Goal: Task Accomplishment & Management: Use online tool/utility

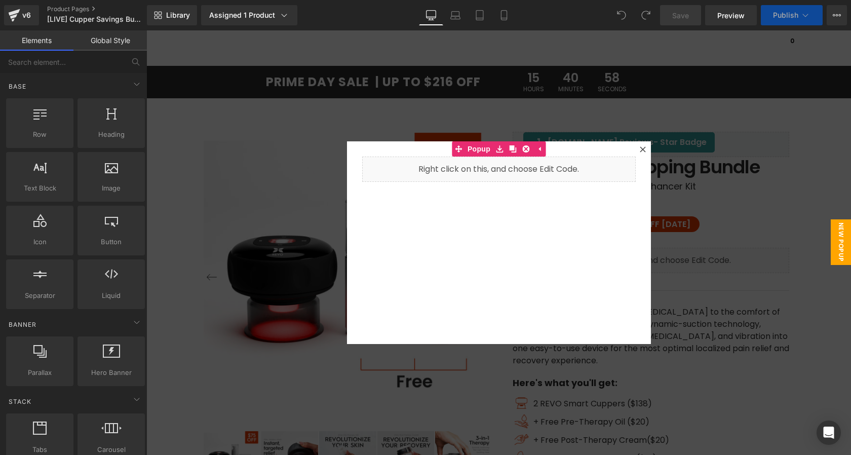
drag, startPoint x: 146, startPoint y: 30, endPoint x: 625, endPoint y: 253, distance: 527.8
click at [640, 149] on icon at bounding box center [643, 149] width 6 height 6
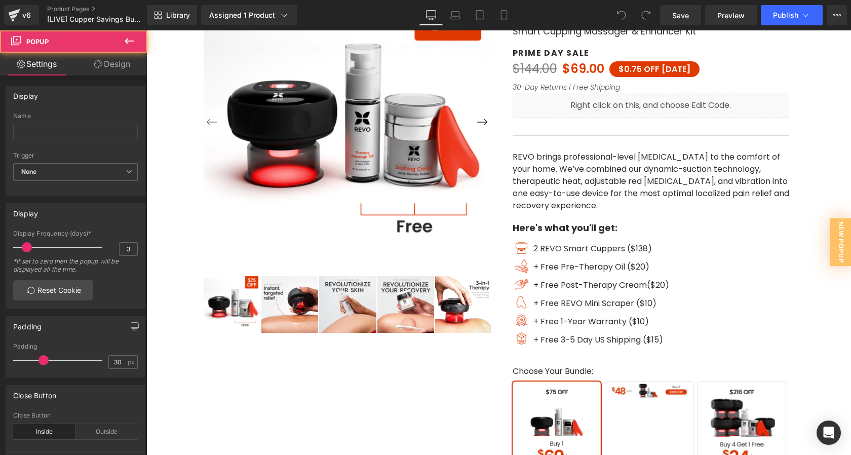
scroll to position [168, 0]
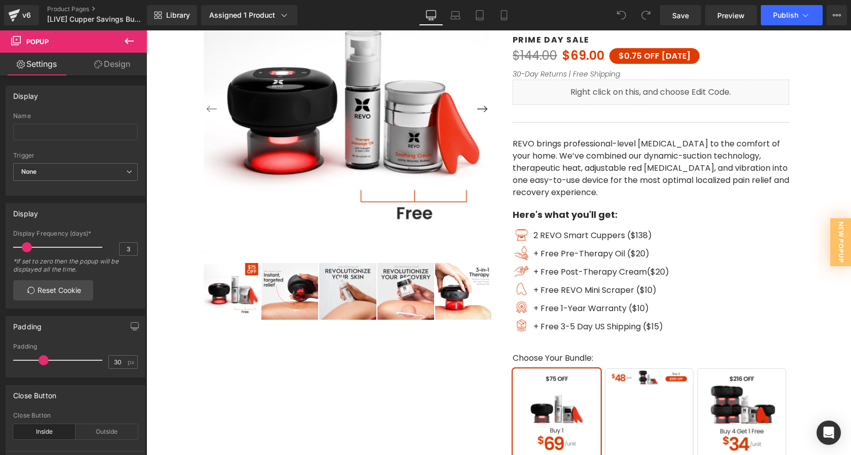
click at [641, 384] on span "Buy 2" at bounding box center [649, 412] width 89 height 89
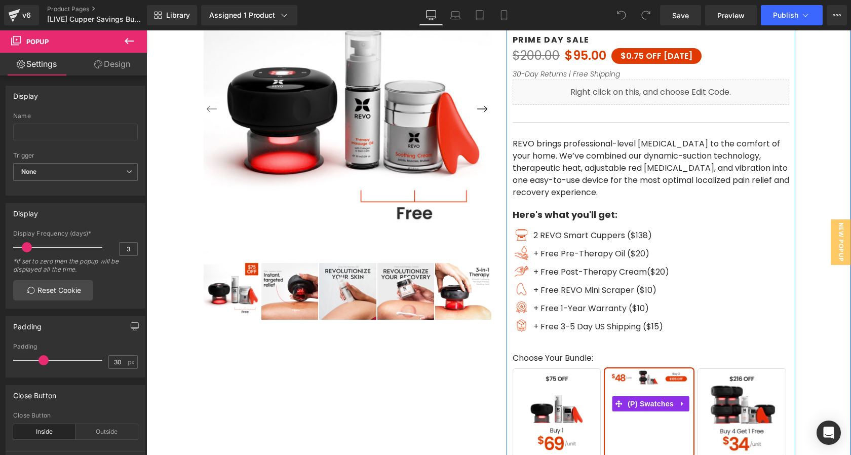
click at [639, 411] on span "Buy 2" at bounding box center [649, 412] width 89 height 89
click at [640, 406] on span "(P) Swatches" at bounding box center [650, 403] width 51 height 15
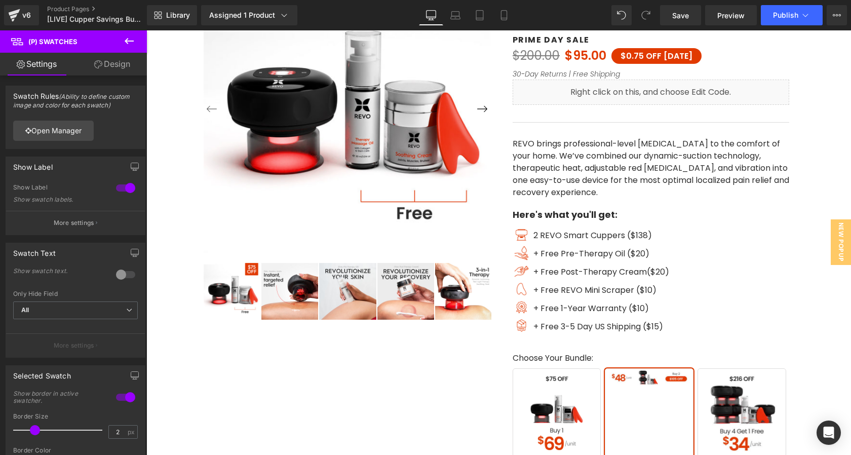
click at [101, 65] on link "Design" at bounding box center [112, 64] width 73 height 23
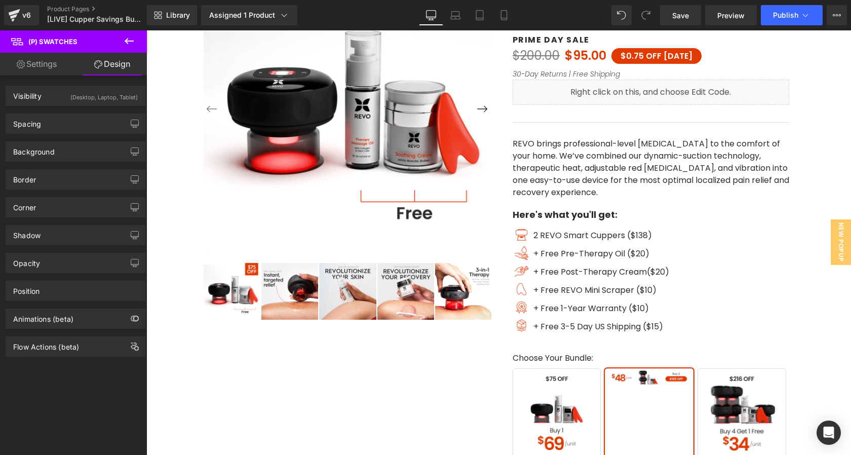
click at [52, 55] on link "Settings" at bounding box center [36, 64] width 73 height 23
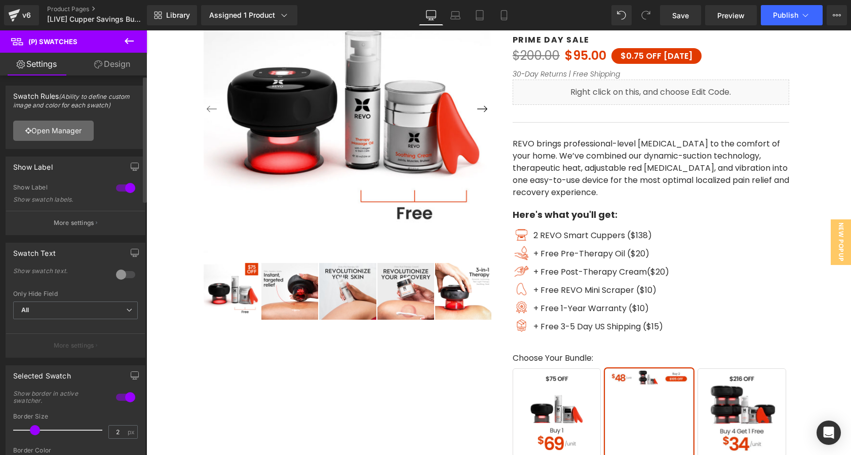
click at [68, 128] on link "Open Manager" at bounding box center [53, 131] width 81 height 20
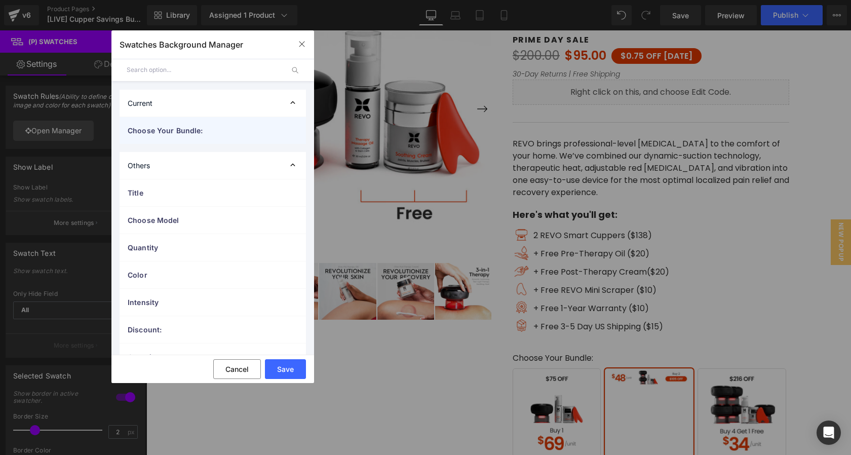
click at [170, 137] on div "Choose Your Bundle:" at bounding box center [213, 130] width 186 height 27
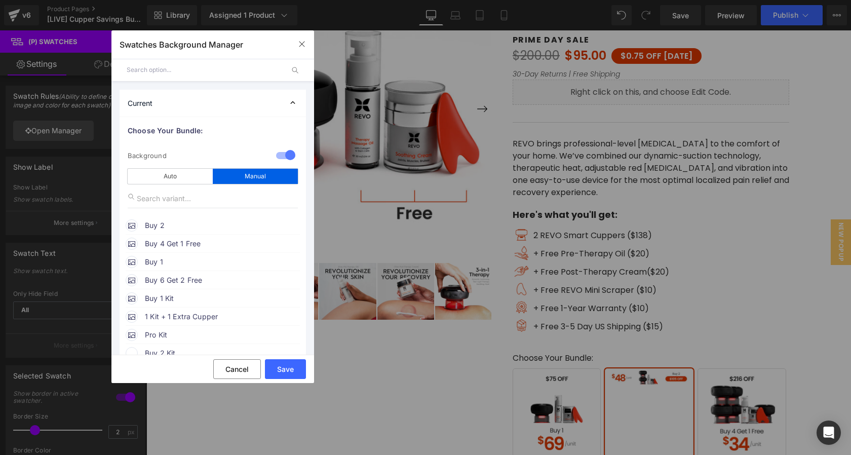
click at [180, 242] on span "Buy 4 Get 1 Free" at bounding box center [222, 244] width 154 height 12
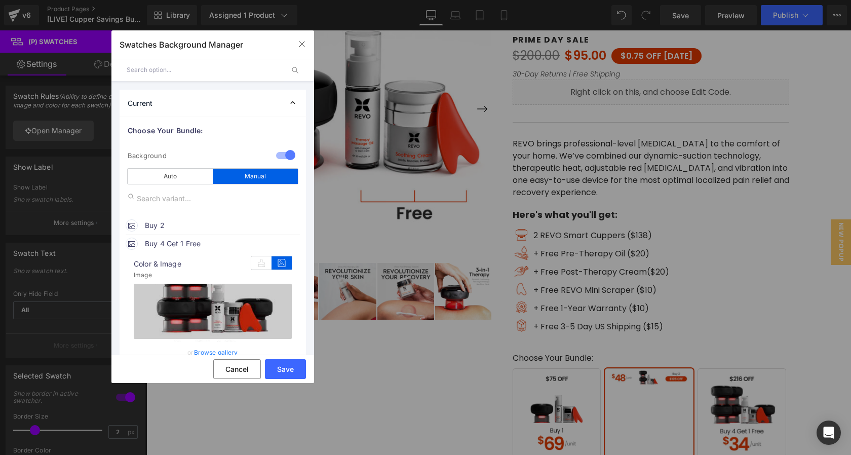
click at [181, 234] on li "Buy 2 image https://ucarecdn.com/03bdba27-e3bd-4436-b487-f7fb05de24b7/-/format/…" at bounding box center [213, 225] width 174 height 18
click at [182, 231] on span "Buy 2" at bounding box center [222, 225] width 154 height 12
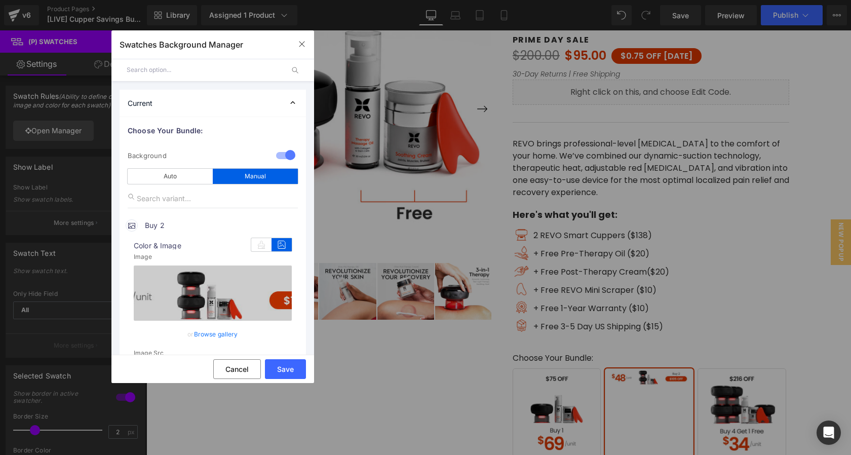
click at [213, 331] on link "Browse gallery" at bounding box center [216, 334] width 44 height 18
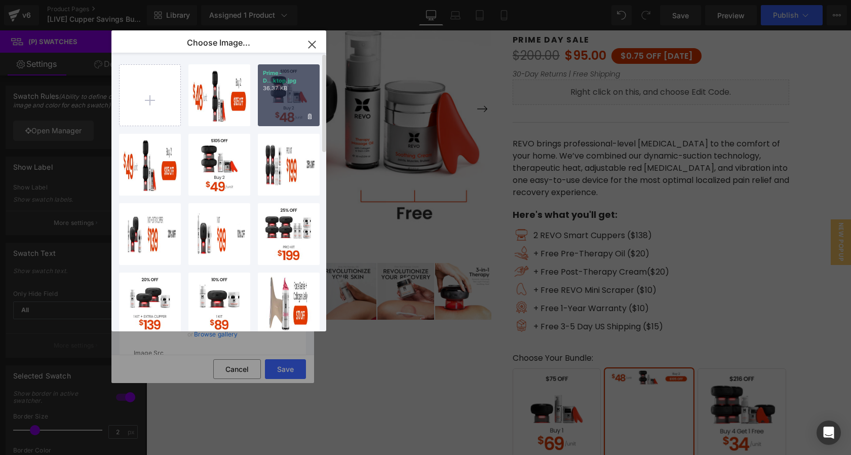
click at [285, 104] on div "Prime-D...ktop.jpg 36.37 KB" at bounding box center [289, 95] width 62 height 62
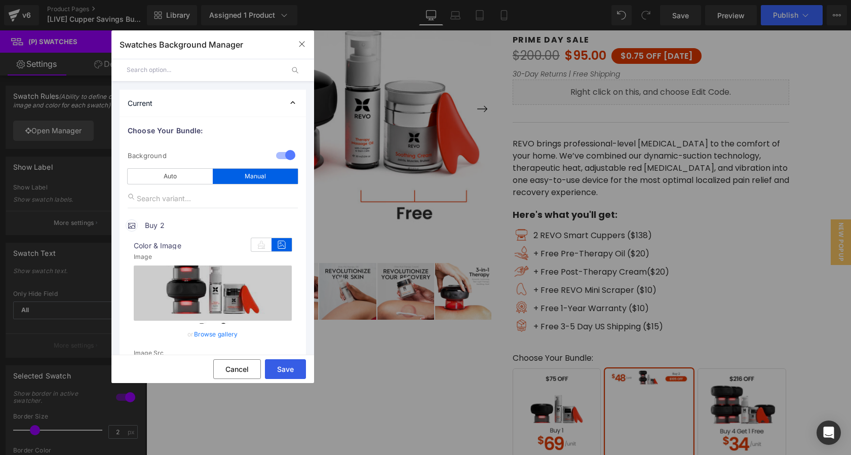
drag, startPoint x: 276, startPoint y: 366, endPoint x: 134, endPoint y: 342, distance: 144.0
click at [276, 366] on button "Save" at bounding box center [285, 369] width 41 height 20
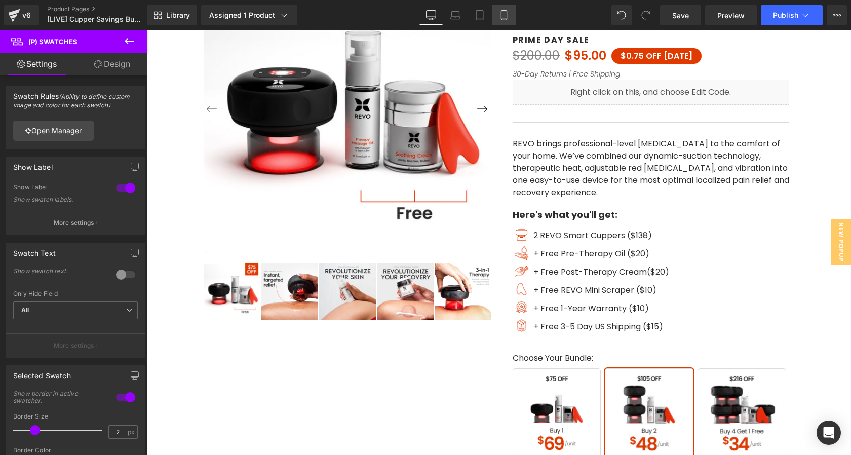
click at [507, 24] on link "Mobile" at bounding box center [504, 15] width 24 height 20
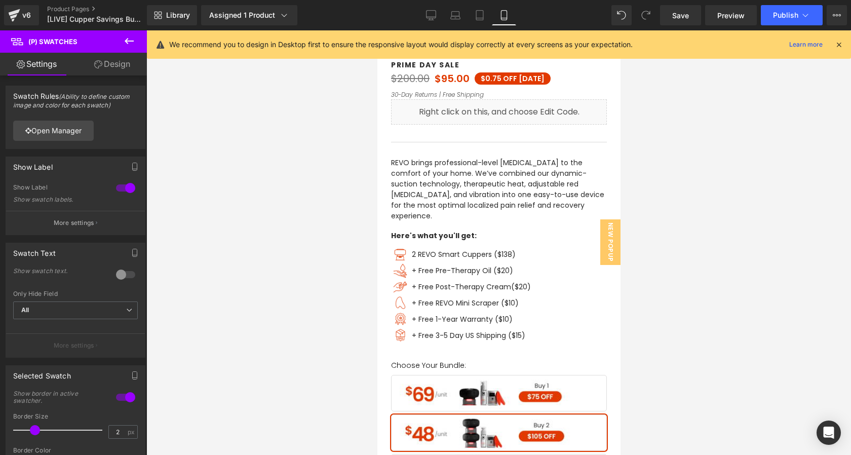
scroll to position [410, 0]
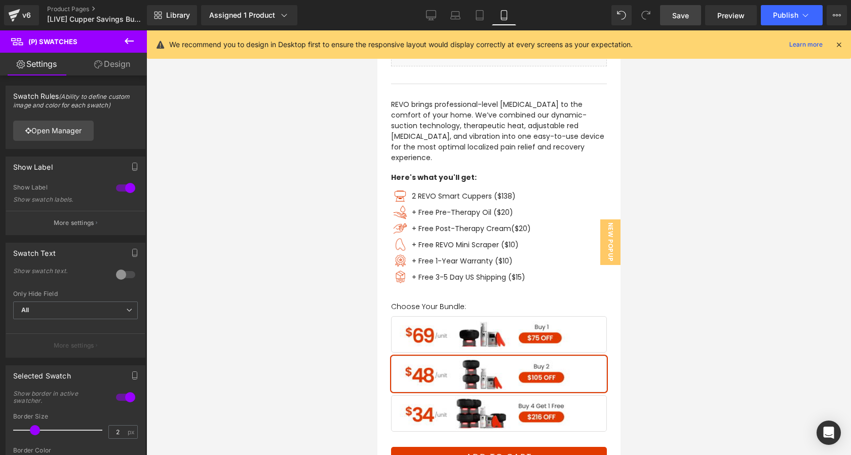
click at [685, 19] on span "Save" at bounding box center [680, 15] width 17 height 11
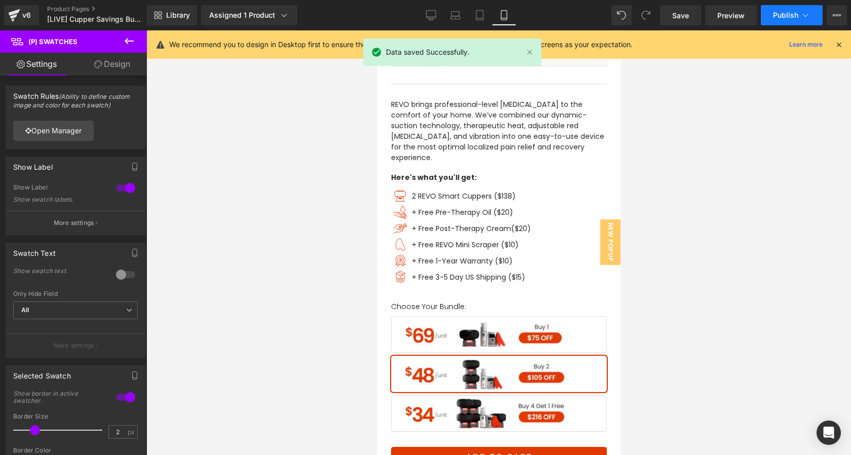
click at [792, 12] on span "Publish" at bounding box center [785, 15] width 25 height 8
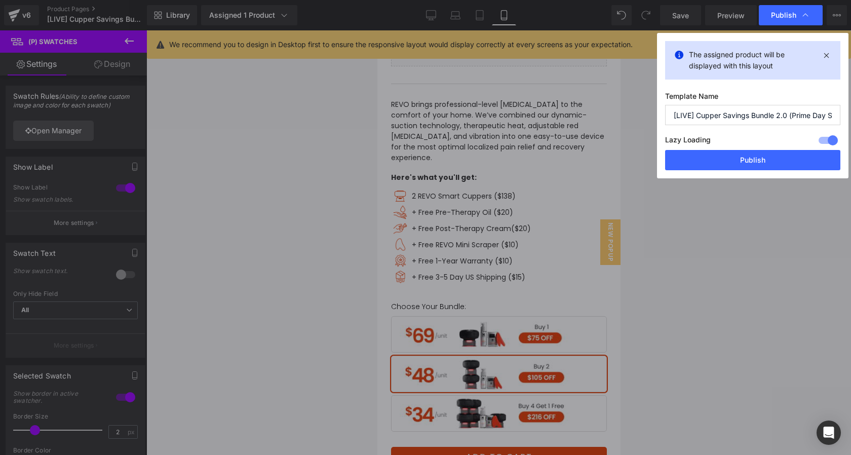
click at [712, 173] on div "The assigned product will be displayed with this layout Template Name [LIVE] Cu…" at bounding box center [753, 105] width 192 height 145
click at [718, 153] on button "Publish" at bounding box center [752, 160] width 175 height 20
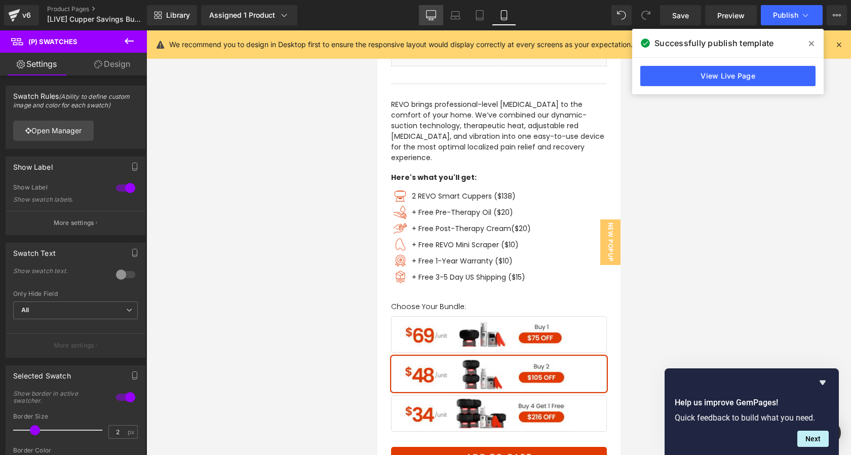
drag, startPoint x: 437, startPoint y: 8, endPoint x: 317, endPoint y: 128, distance: 169.8
click at [437, 8] on link "Desktop" at bounding box center [431, 15] width 24 height 20
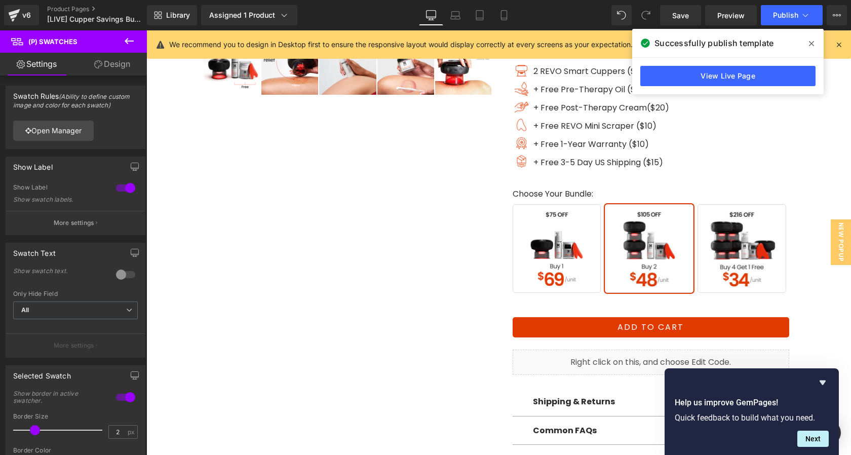
scroll to position [333, 0]
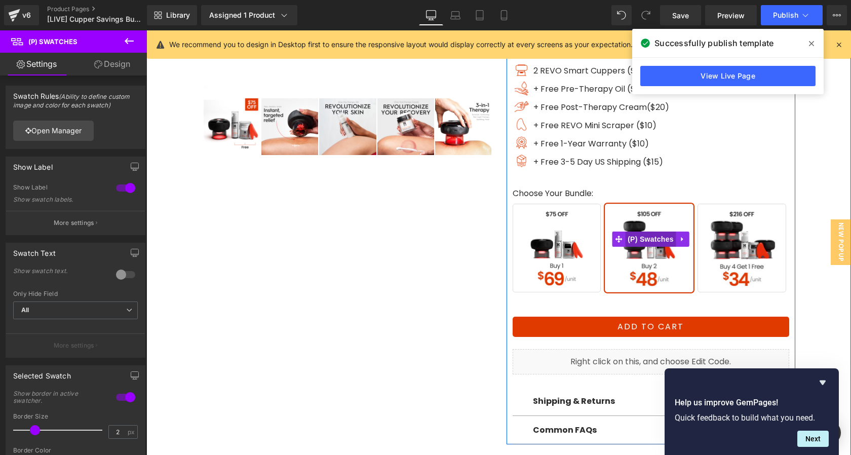
click at [653, 243] on span "(P) Swatches" at bounding box center [650, 239] width 51 height 15
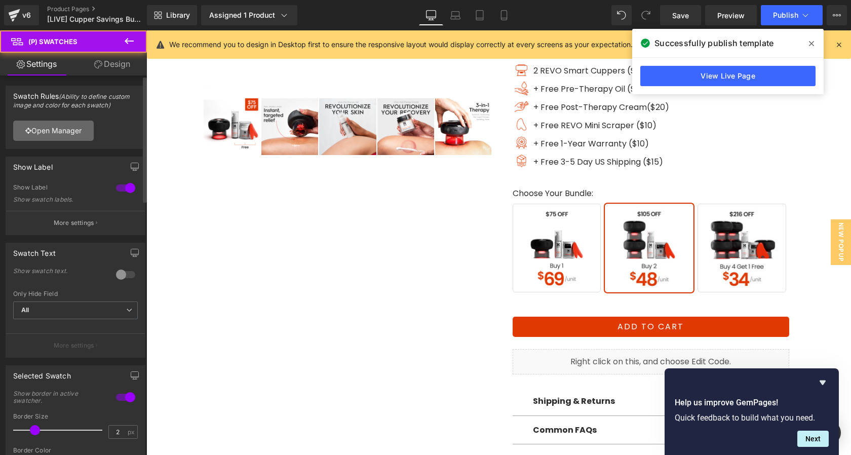
click at [51, 131] on link "Open Manager" at bounding box center [53, 131] width 81 height 20
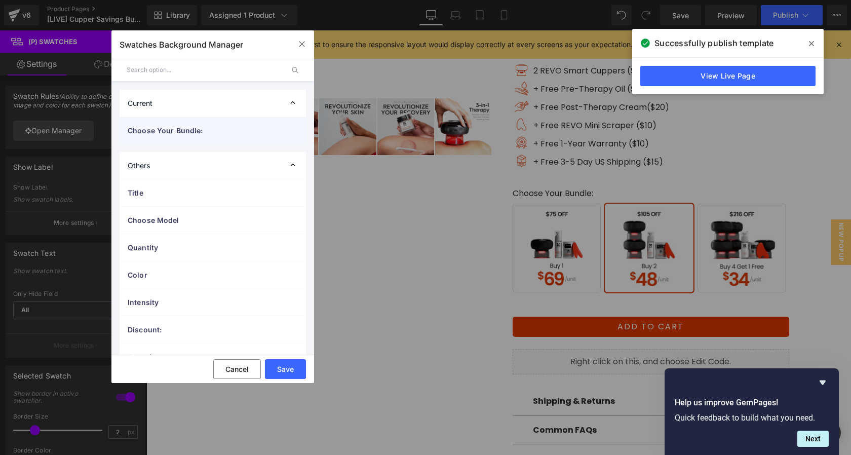
click at [199, 136] on div "Choose Your Bundle:" at bounding box center [213, 130] width 186 height 27
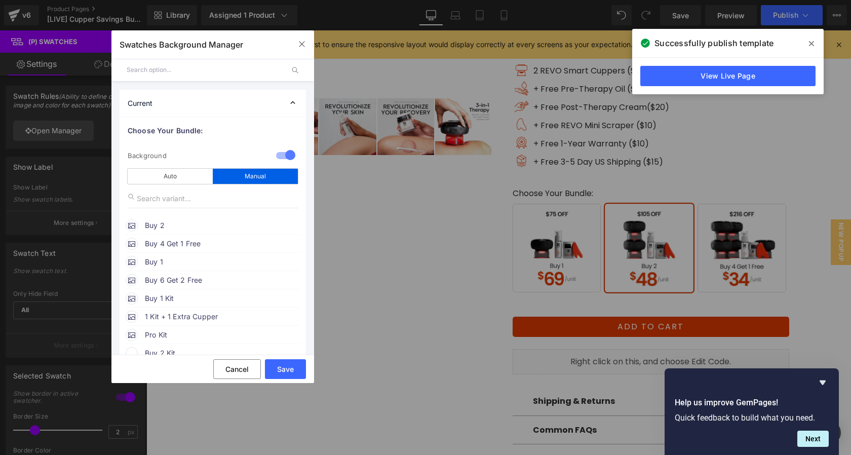
scroll to position [7, 0]
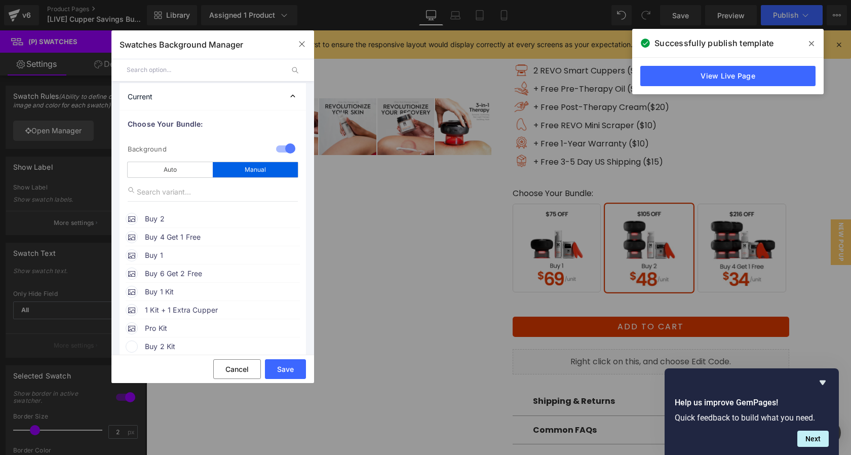
click at [164, 258] on span "Buy 1" at bounding box center [222, 255] width 154 height 12
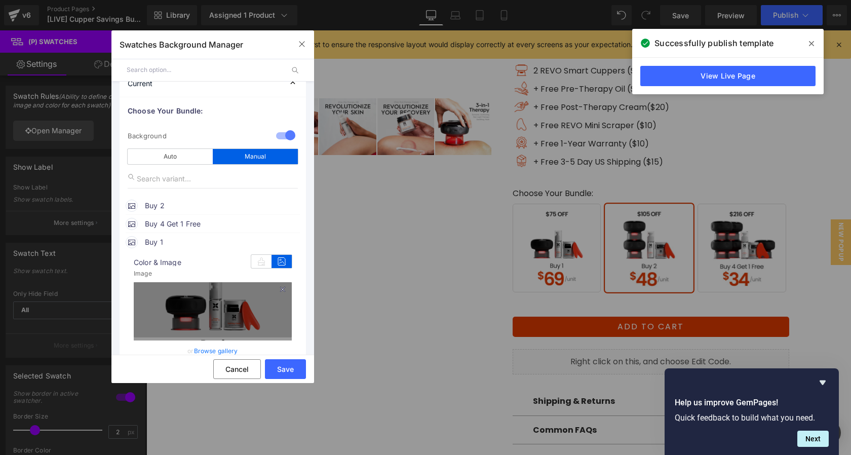
scroll to position [38, 0]
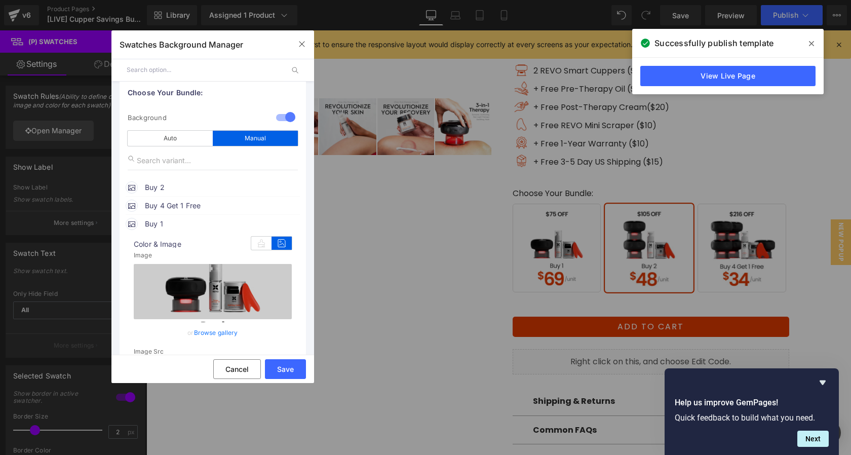
click at [216, 335] on link "Browse gallery" at bounding box center [216, 333] width 44 height 18
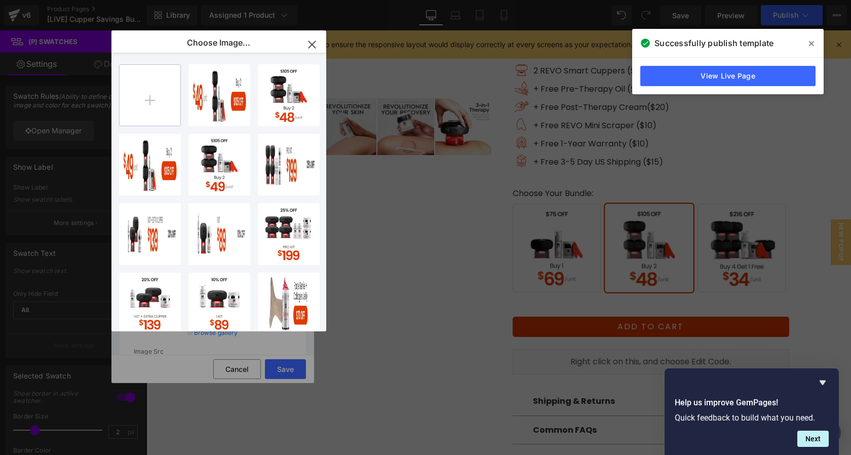
click at [139, 99] on input "file" at bounding box center [150, 95] width 61 height 61
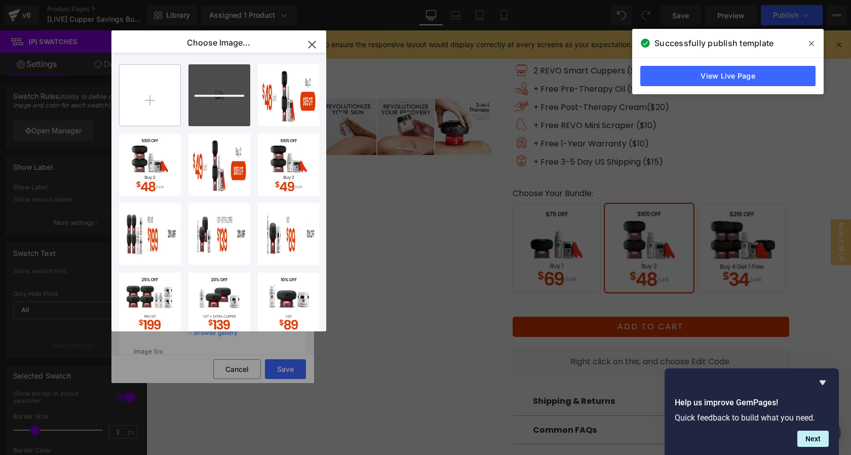
click at [154, 100] on input "file" at bounding box center [150, 95] width 61 height 61
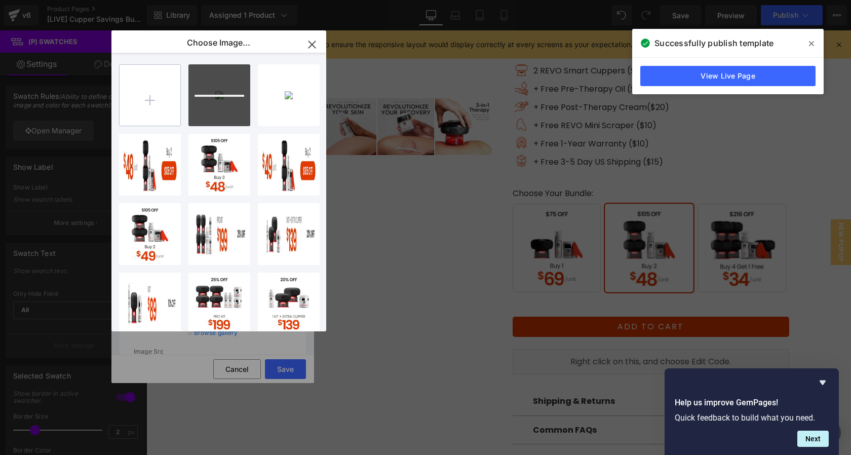
click at [158, 99] on input "file" at bounding box center [150, 95] width 61 height 61
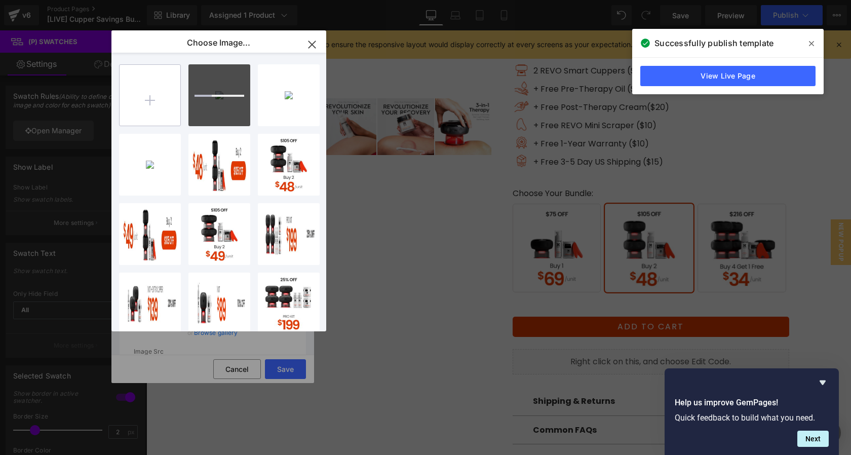
click at [161, 87] on input "file" at bounding box center [150, 95] width 61 height 61
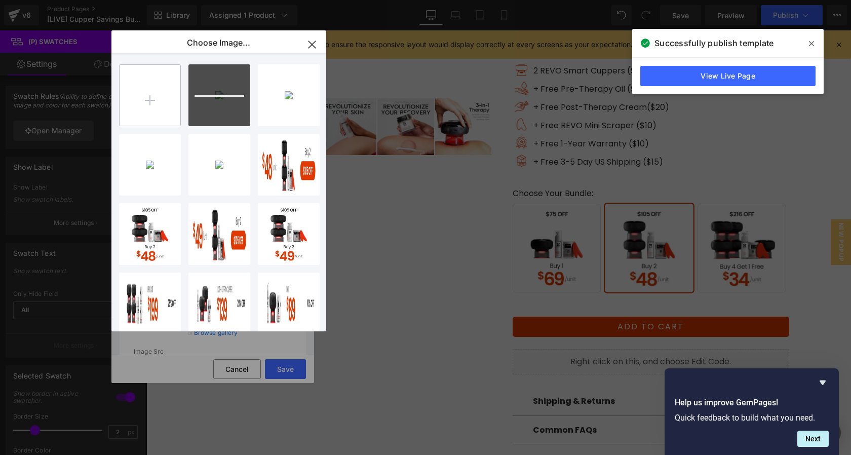
click at [122, 104] on input "file" at bounding box center [150, 95] width 61 height 61
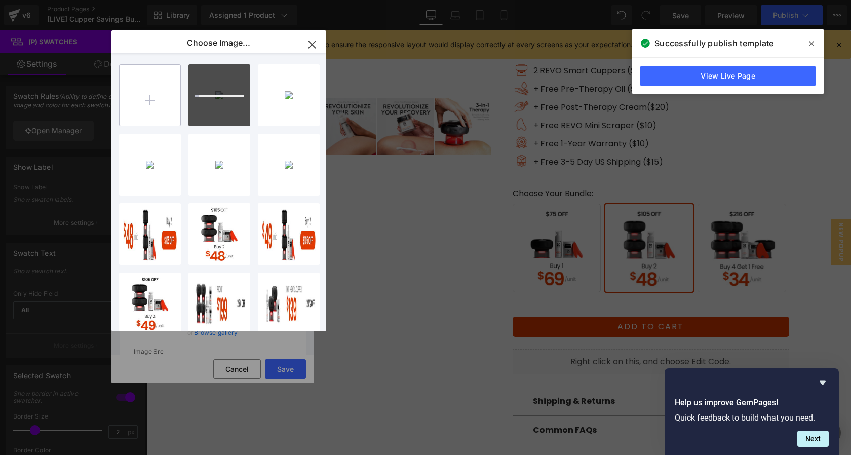
click at [137, 101] on input "file" at bounding box center [150, 95] width 61 height 61
type input "C:\fakepath\Bundle Savings 2.0_Deep Discount_3rd Variant_mobile.jpg"
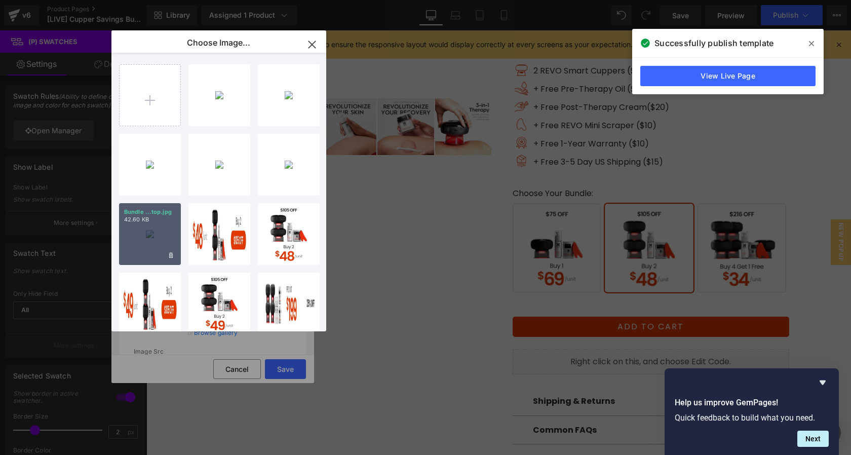
click at [156, 230] on div "Bundle ...top.jpg 42.60 KB" at bounding box center [150, 234] width 62 height 62
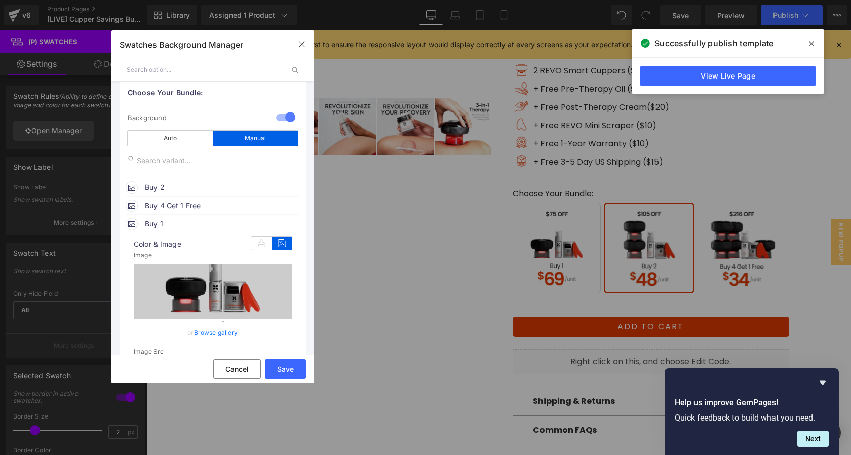
click at [182, 187] on span "Buy 2" at bounding box center [222, 187] width 154 height 12
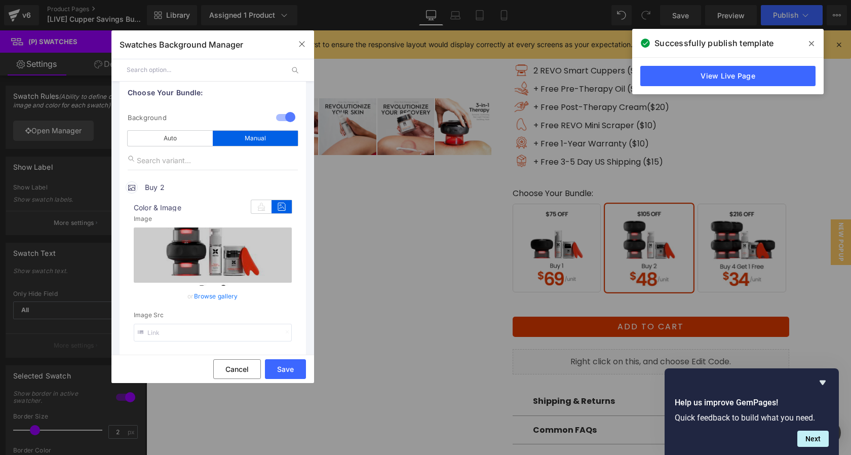
click at [210, 297] on link "Browse gallery" at bounding box center [216, 296] width 44 height 18
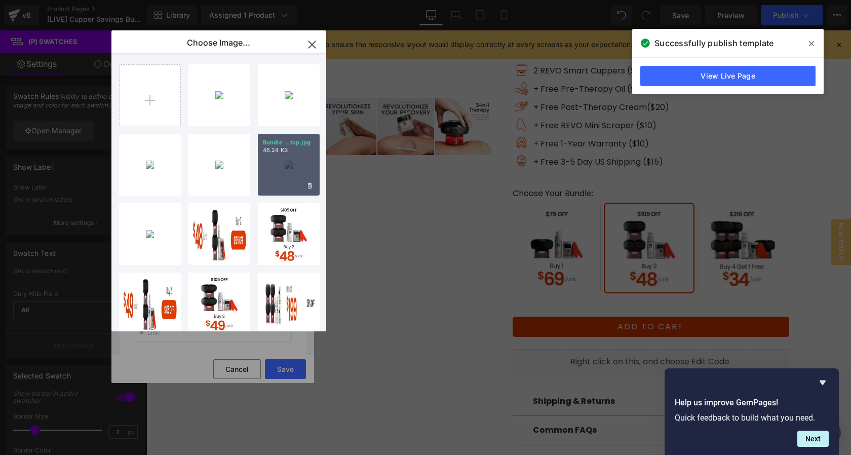
click at [293, 173] on div "Bundle ...top.jpg 46.24 KB" at bounding box center [289, 165] width 62 height 62
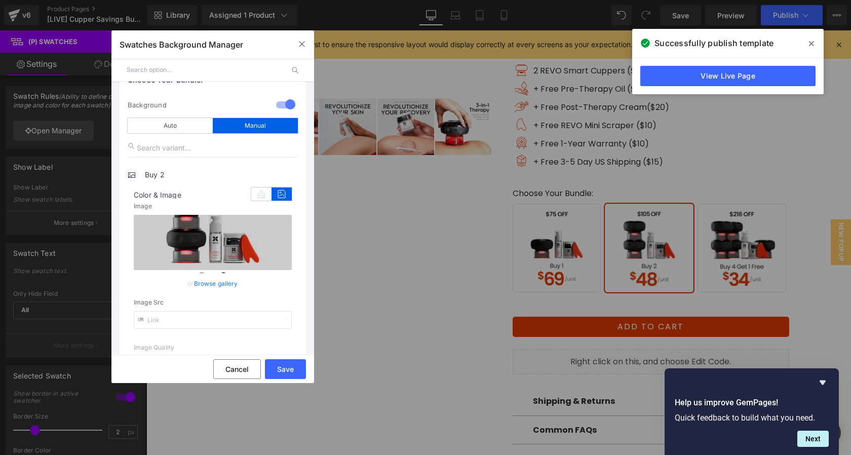
scroll to position [167, 0]
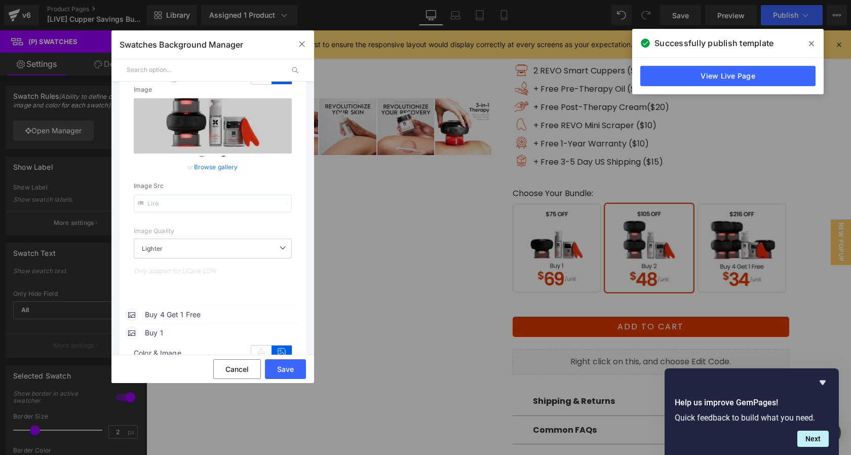
click at [203, 318] on span "Buy 4 Get 1 Free" at bounding box center [222, 315] width 154 height 12
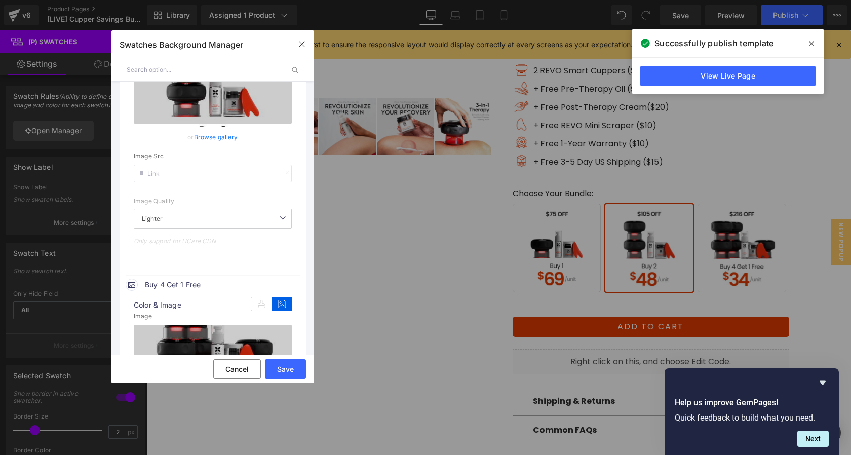
scroll to position [346, 0]
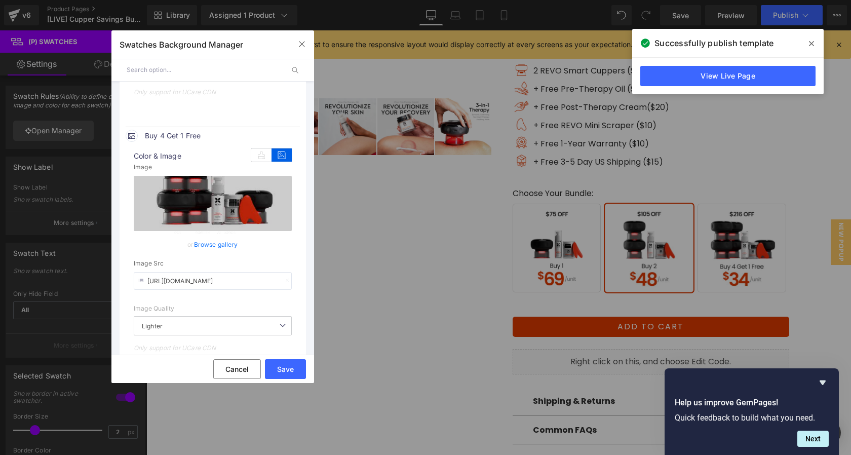
click at [225, 249] on link "Browse gallery" at bounding box center [216, 245] width 44 height 18
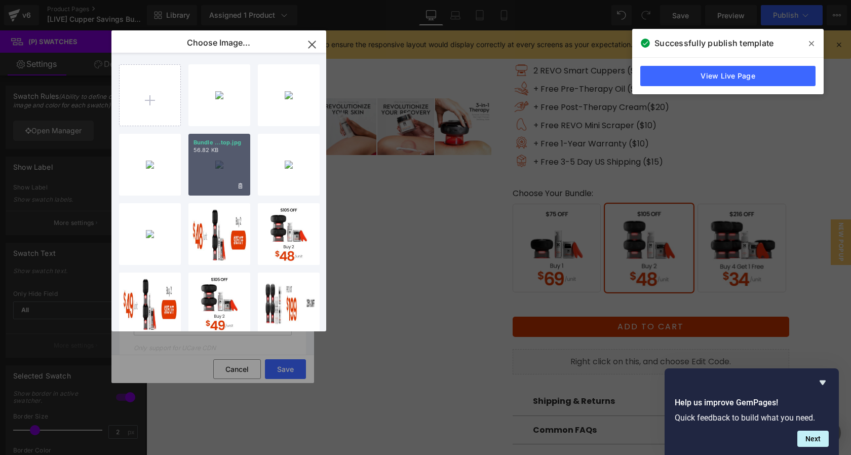
click at [228, 158] on div "Bundle ...top.jpg 56.82 KB" at bounding box center [220, 165] width 62 height 62
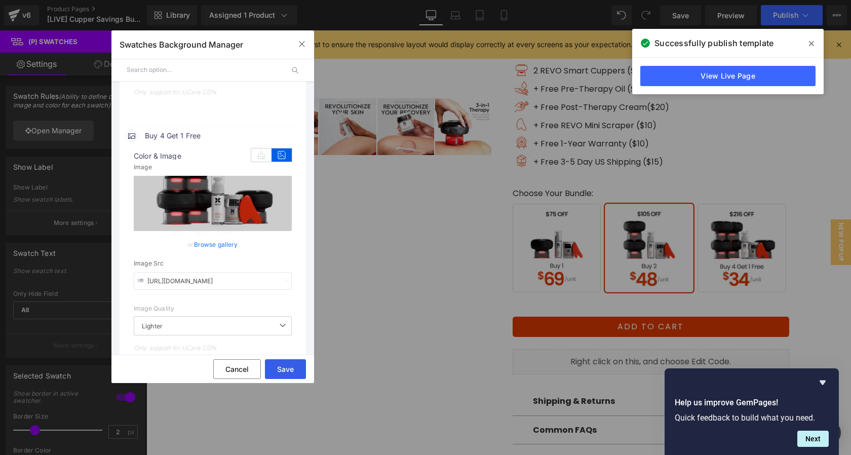
click at [284, 370] on button "Save" at bounding box center [285, 369] width 41 height 20
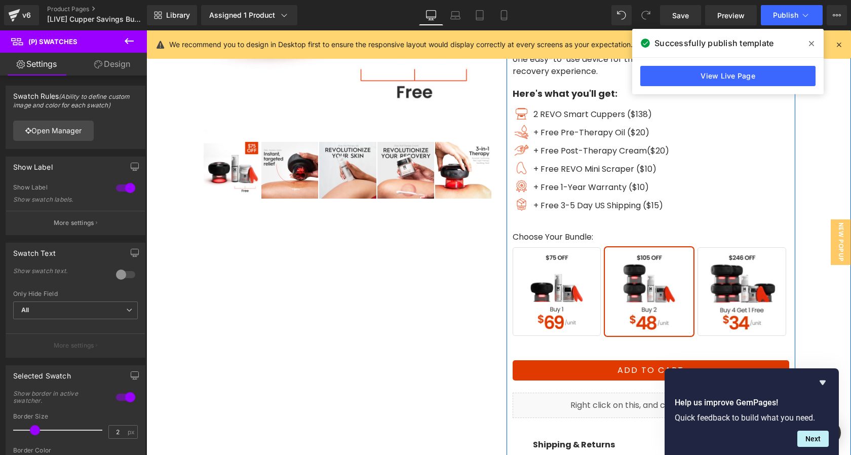
click at [754, 282] on span "Buy 4 Get 1 Free" at bounding box center [742, 291] width 89 height 89
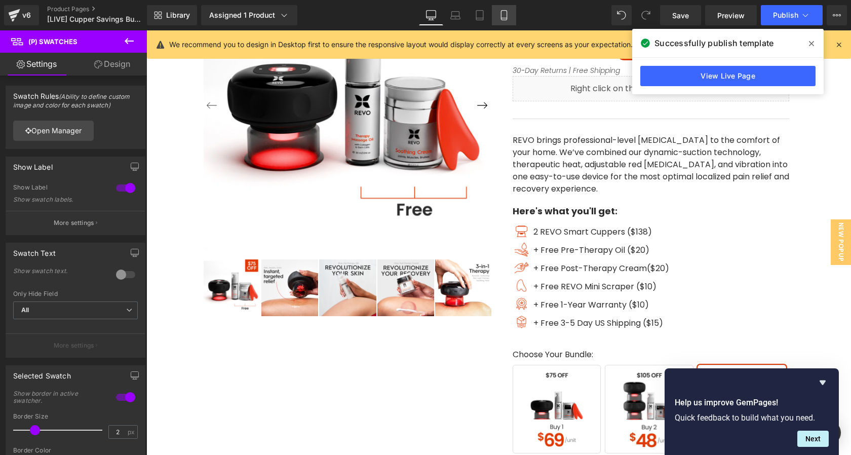
click at [511, 25] on link "Mobile" at bounding box center [504, 15] width 24 height 20
click at [508, 21] on link "Mobile" at bounding box center [504, 15] width 24 height 20
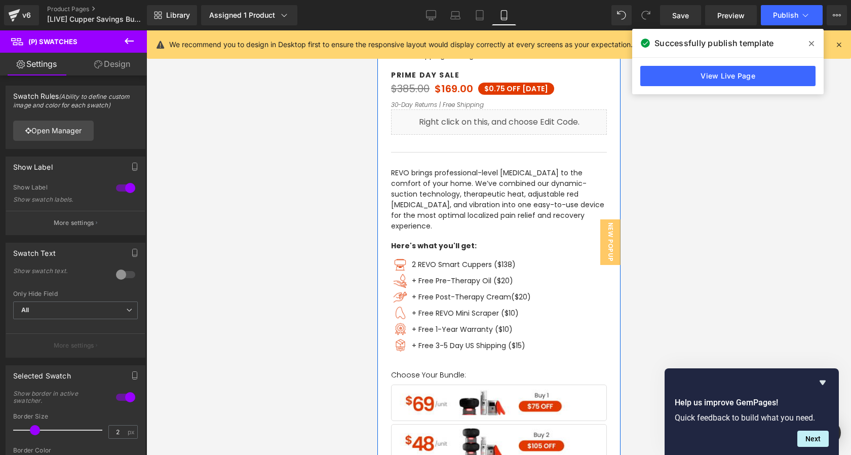
scroll to position [505, 0]
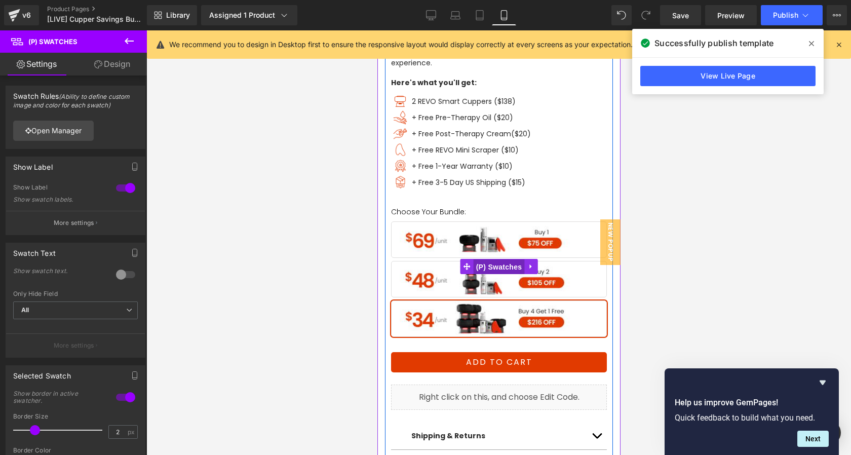
click at [497, 259] on span "(P) Swatches" at bounding box center [498, 266] width 51 height 15
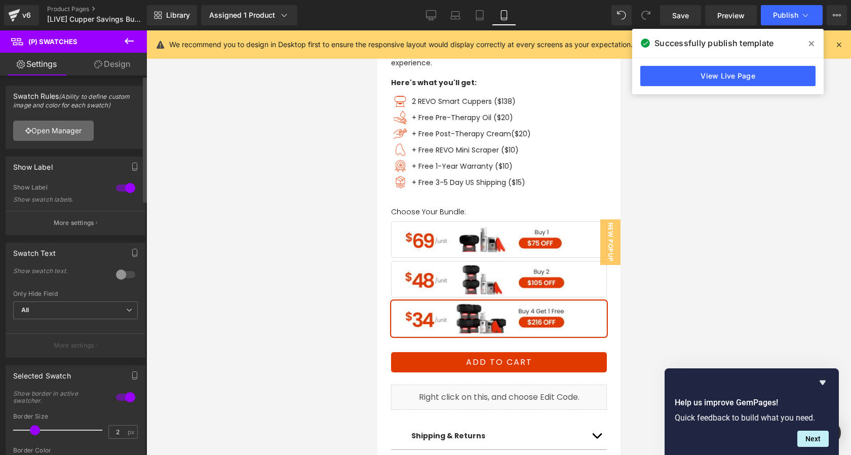
click at [77, 136] on link "Open Manager" at bounding box center [53, 131] width 81 height 20
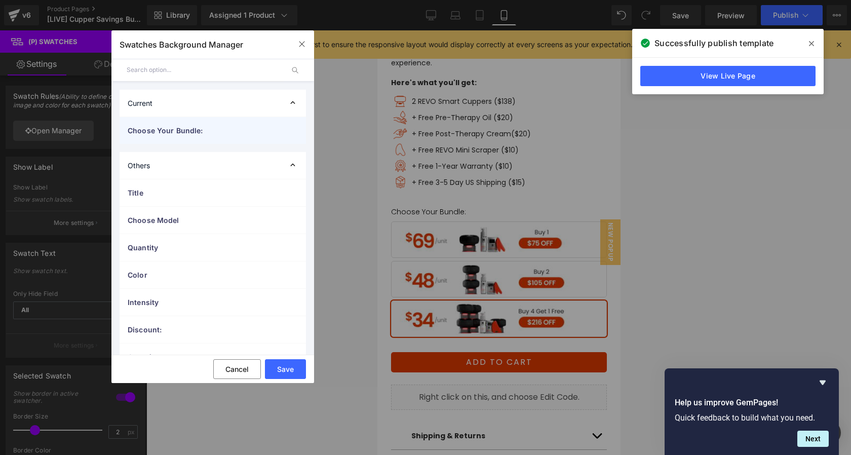
click at [192, 138] on div "Choose Your Bundle:" at bounding box center [213, 130] width 186 height 27
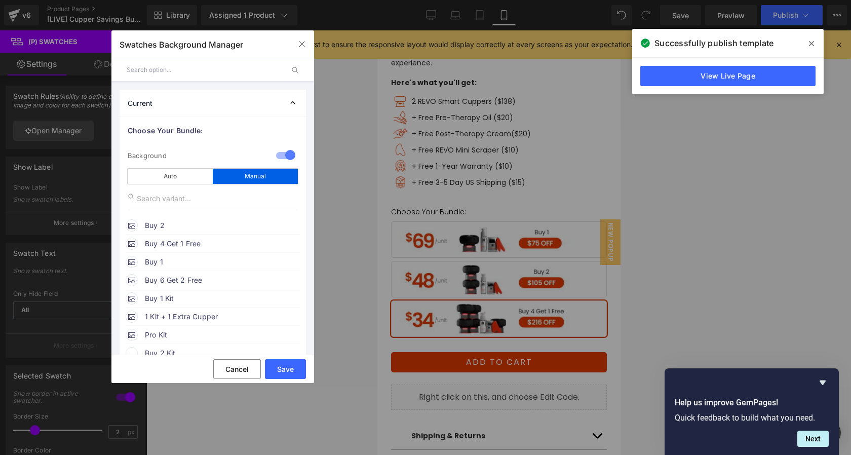
click at [179, 254] on div "Buy 1" at bounding box center [213, 260] width 174 height 15
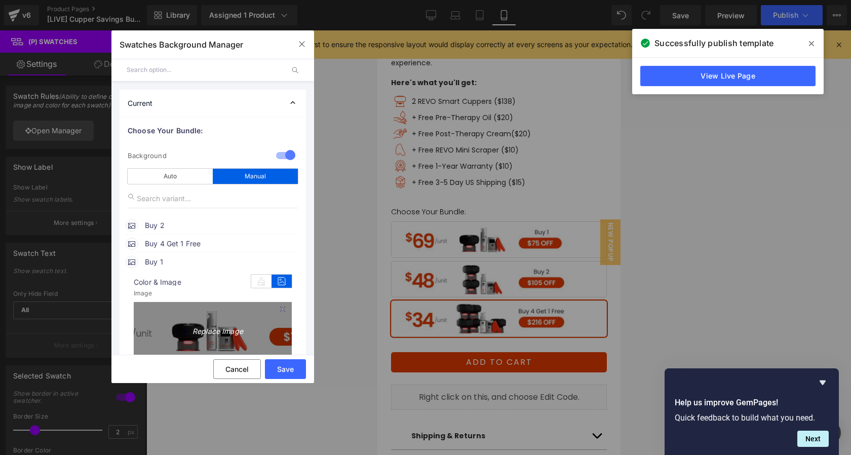
click at [233, 329] on icon "Replace Image" at bounding box center [212, 329] width 81 height 13
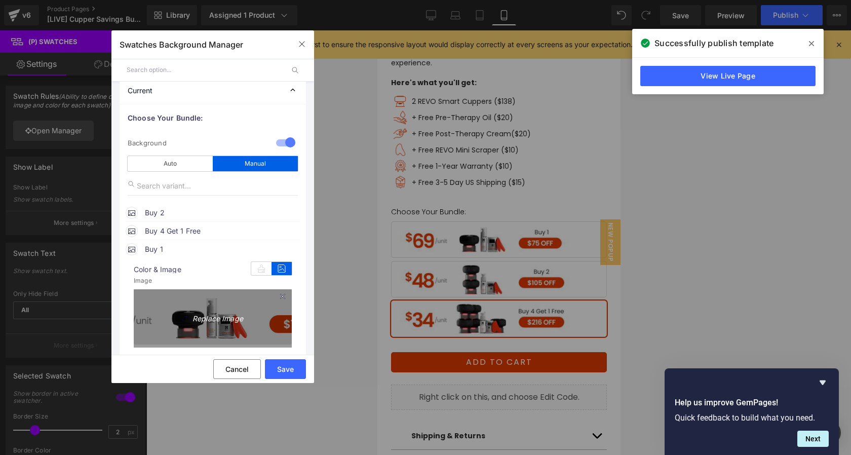
scroll to position [110, 0]
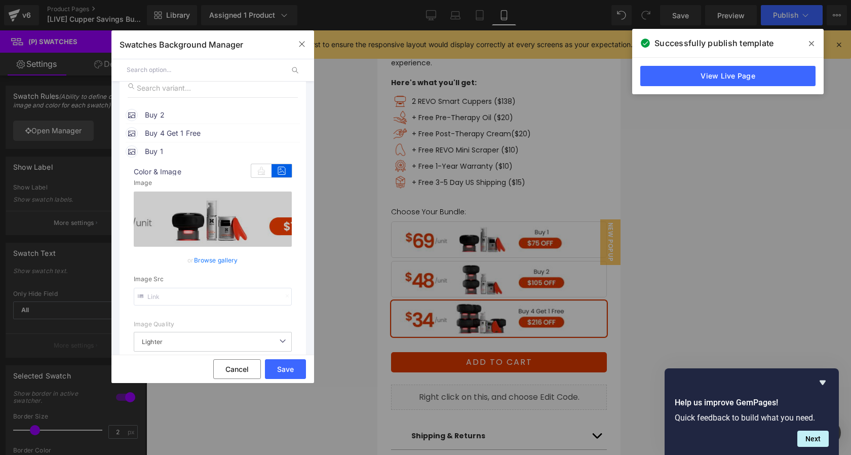
click at [223, 259] on link "Browse gallery" at bounding box center [216, 260] width 44 height 18
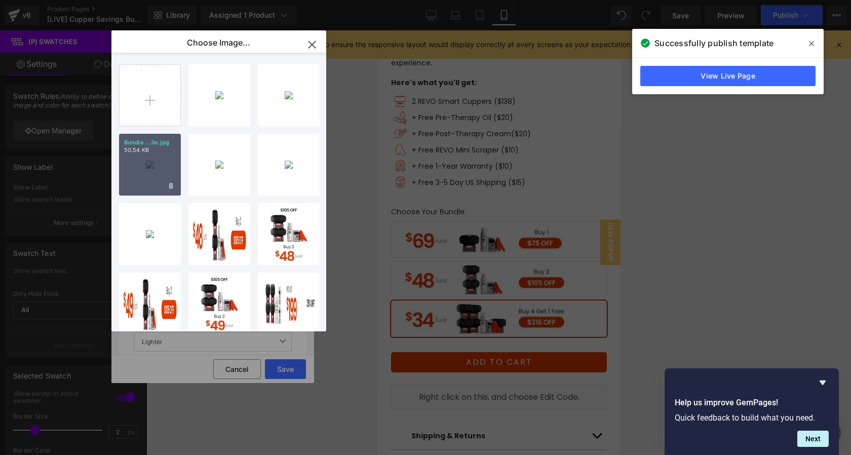
click at [137, 170] on div "Bundle ...ile.jpg 50.54 KB" at bounding box center [150, 165] width 62 height 62
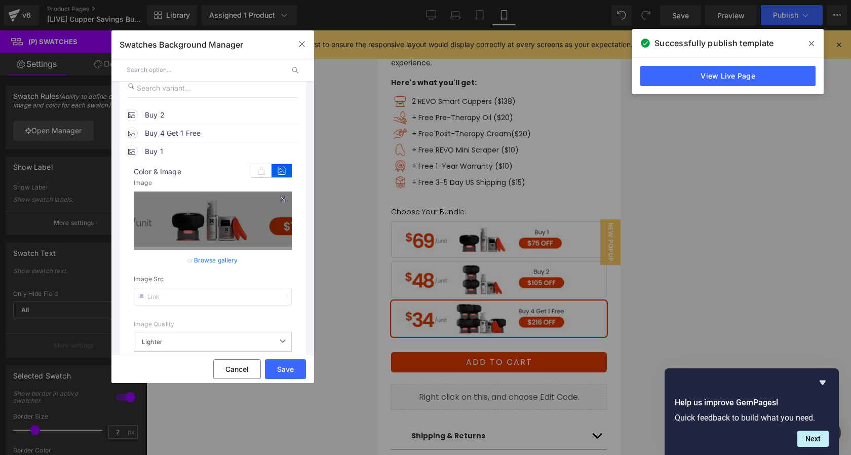
scroll to position [104, 0]
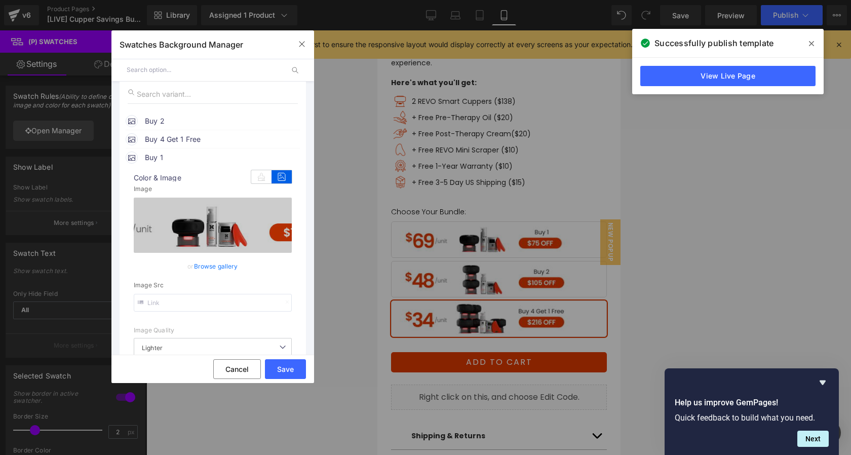
click at [195, 121] on span "Buy 2" at bounding box center [222, 121] width 154 height 12
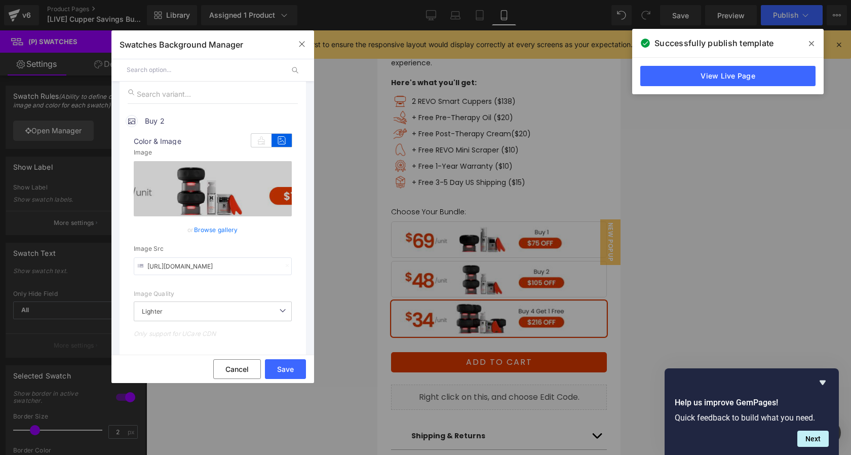
click at [216, 235] on link "Browse gallery" at bounding box center [216, 230] width 44 height 18
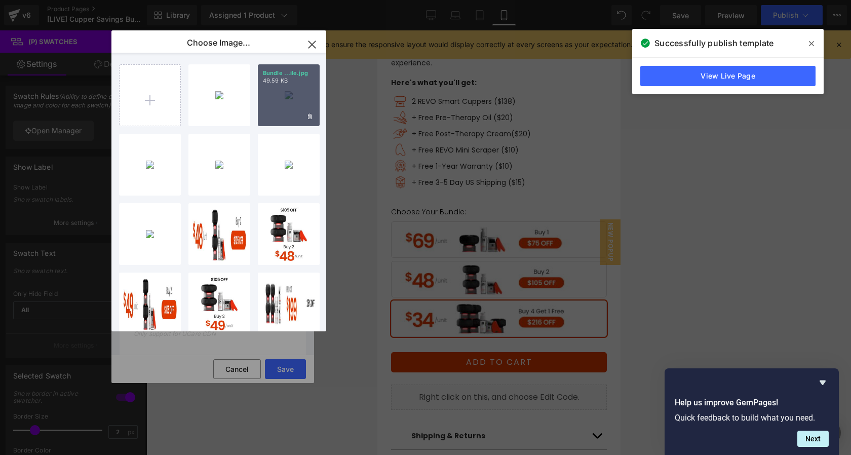
click at [275, 94] on div "Bundle ...ile.jpg 49.59 KB" at bounding box center [289, 95] width 62 height 62
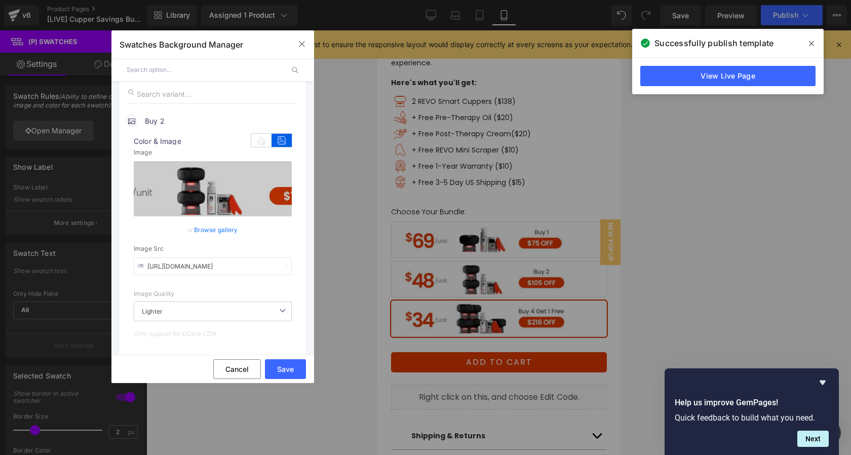
scroll to position [152, 0]
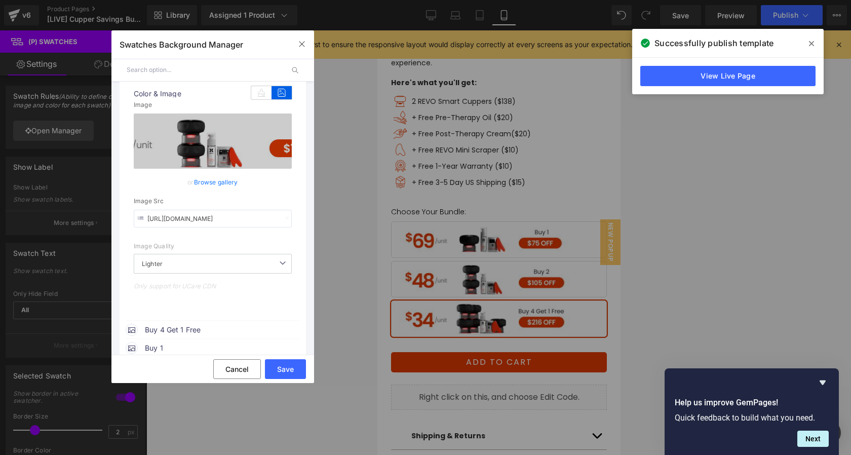
click at [185, 334] on span "Buy 4 Get 1 Free" at bounding box center [222, 330] width 154 height 12
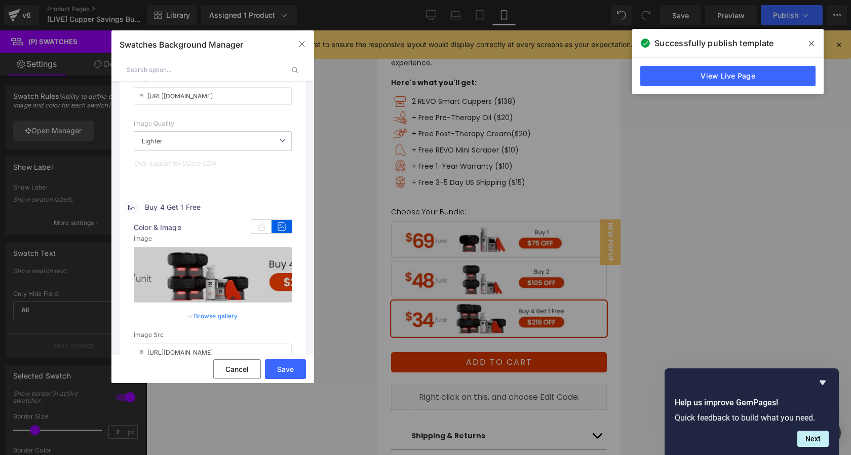
click at [215, 312] on link "Browse gallery" at bounding box center [216, 316] width 44 height 18
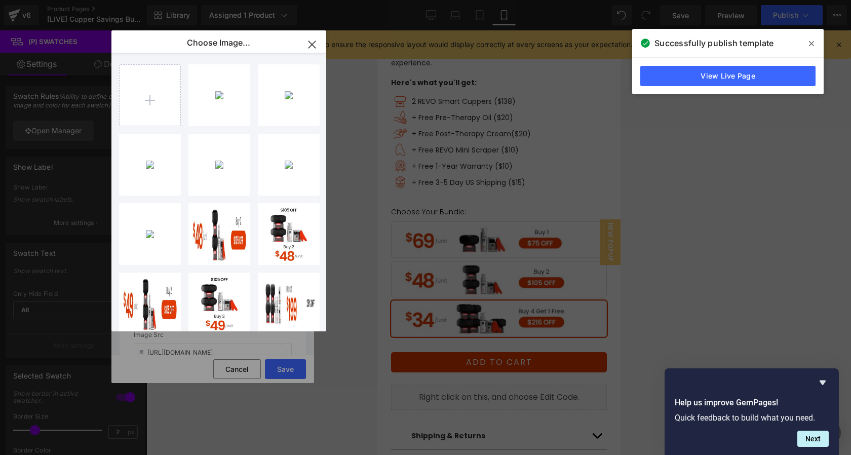
drag, startPoint x: 218, startPoint y: 88, endPoint x: 220, endPoint y: 93, distance: 5.3
click at [0, 0] on div "Bundle ...ile.jpg 59.60 KB" at bounding box center [0, 0] width 0 height 0
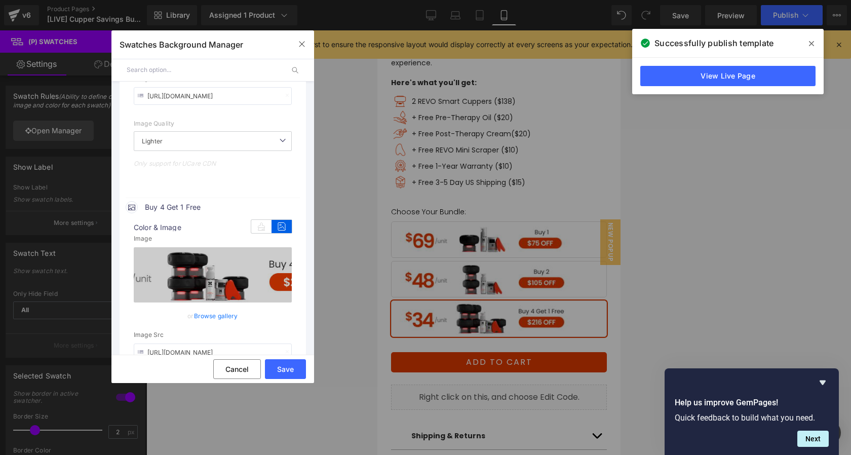
click at [298, 367] on button "Save" at bounding box center [285, 369] width 41 height 20
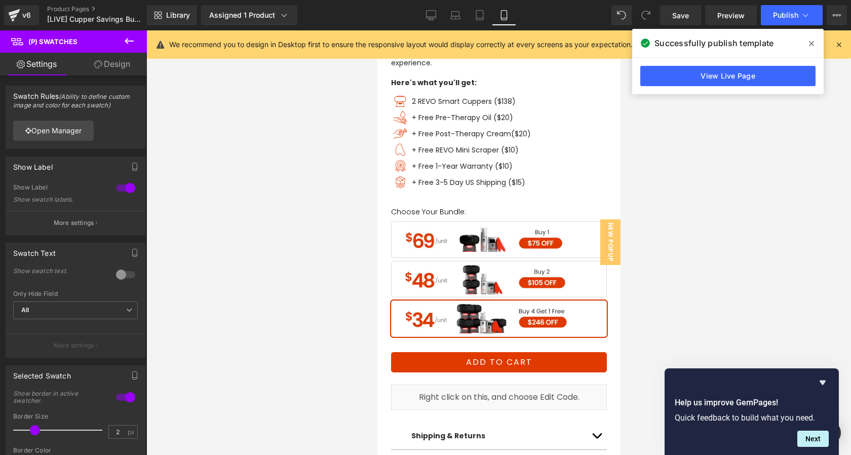
click at [815, 45] on span at bounding box center [812, 43] width 16 height 16
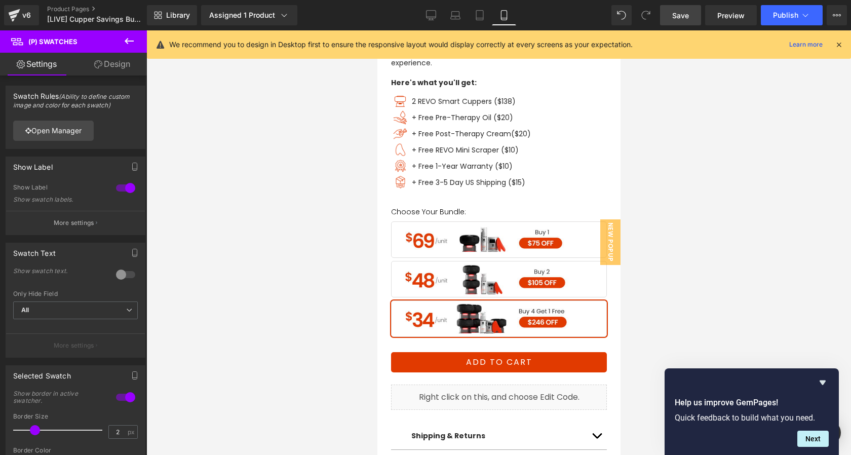
click at [661, 13] on link "Save" at bounding box center [680, 15] width 41 height 20
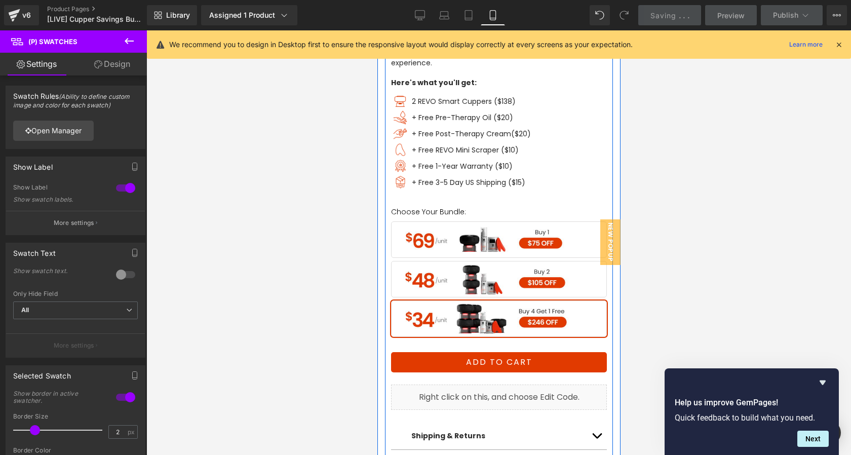
scroll to position [447, 0]
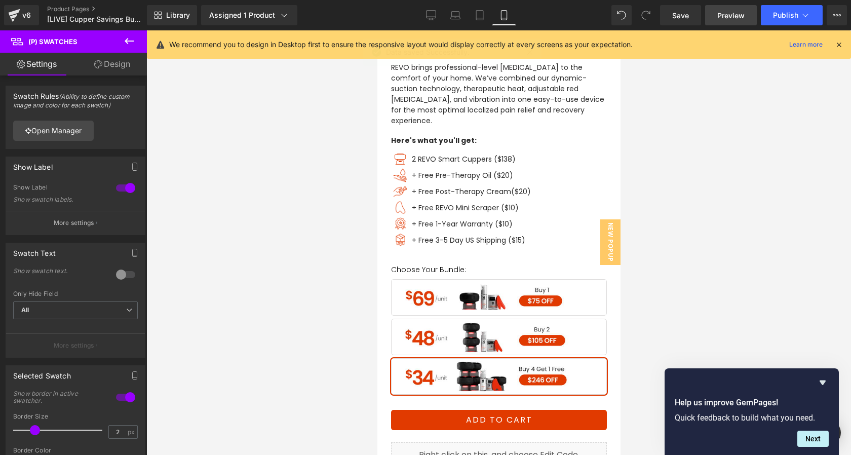
click at [726, 20] on span "Preview" at bounding box center [731, 15] width 27 height 11
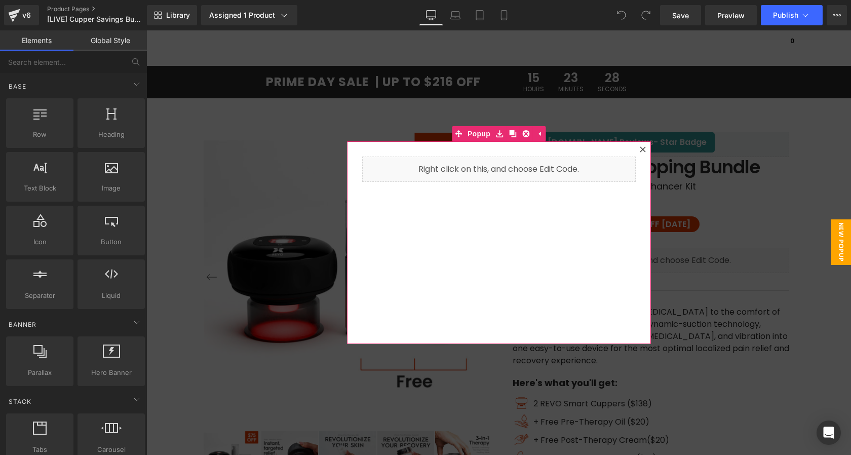
click at [640, 153] on div at bounding box center [643, 149] width 12 height 12
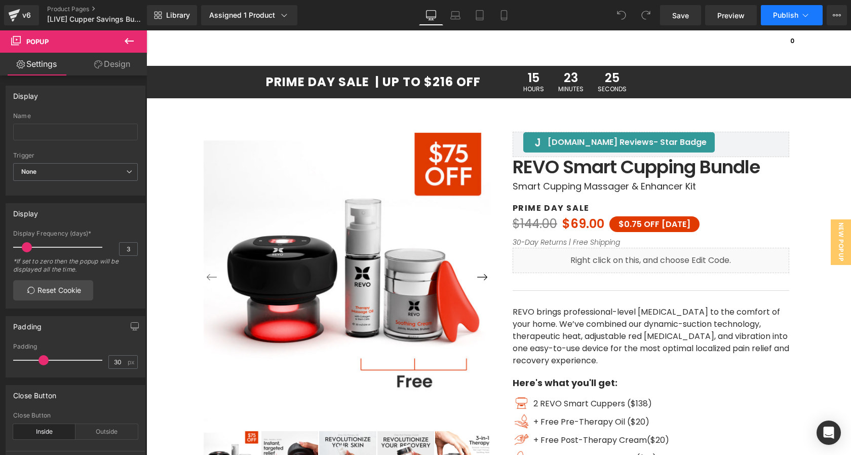
click at [781, 16] on span "Publish" at bounding box center [785, 15] width 25 height 8
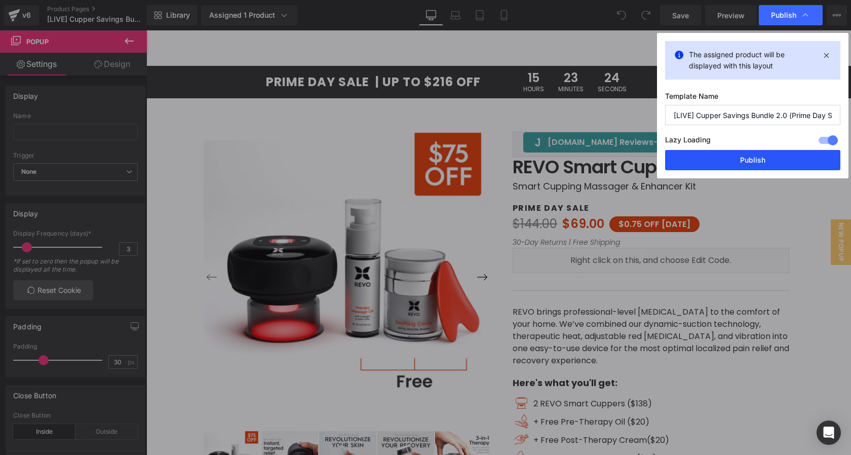
click at [717, 165] on button "Publish" at bounding box center [752, 160] width 175 height 20
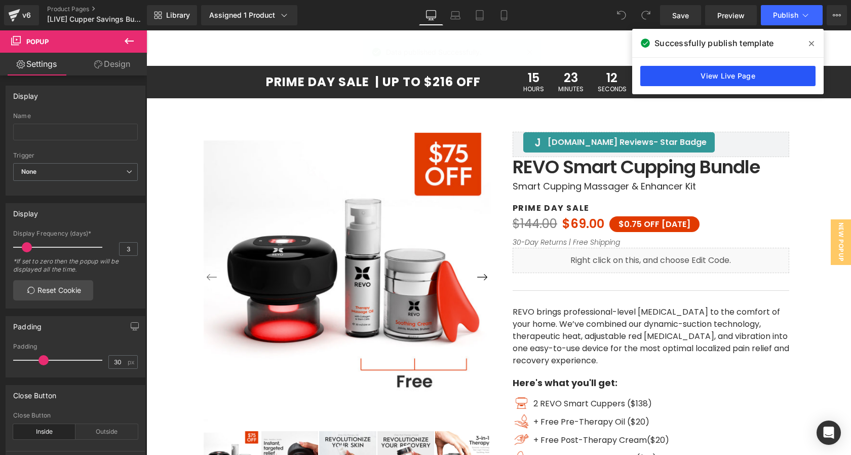
click at [746, 79] on link "View Live Page" at bounding box center [728, 76] width 175 height 20
